Goal: Information Seeking & Learning: Check status

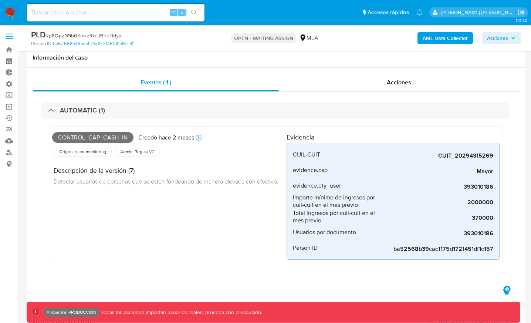
select select "10"
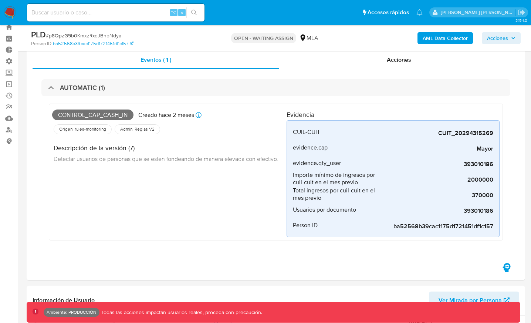
scroll to position [348, 0]
click at [384, 33] on div "AML Data Collector Acciones" at bounding box center [440, 37] width 161 height 17
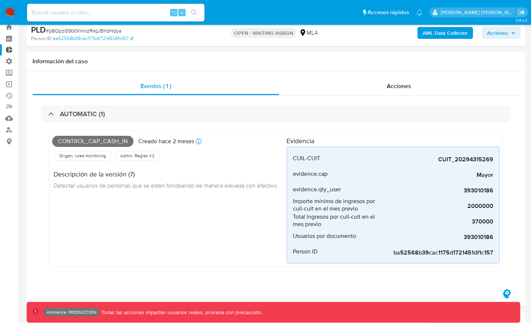
scroll to position [0, 0]
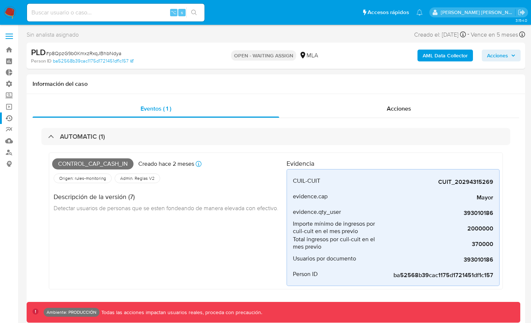
click at [10, 119] on link "Ejecuciones automáticas" at bounding box center [44, 117] width 88 height 11
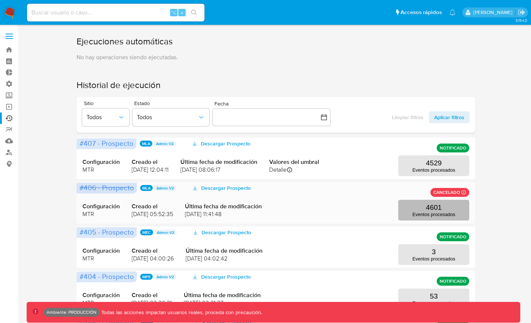
click at [430, 208] on p "4601" at bounding box center [434, 207] width 16 height 8
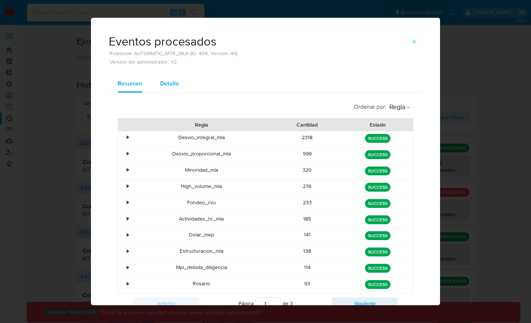
click at [168, 80] on span "Detalle" at bounding box center [169, 83] width 19 height 9
select select "10"
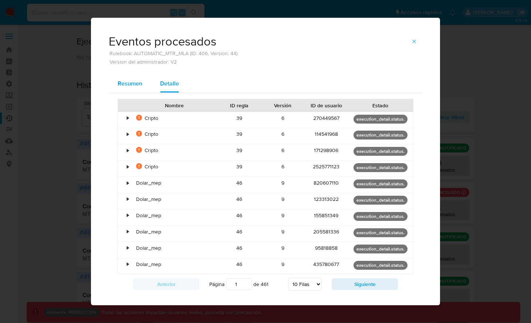
click at [132, 82] on span "Resumen" at bounding box center [130, 83] width 25 height 9
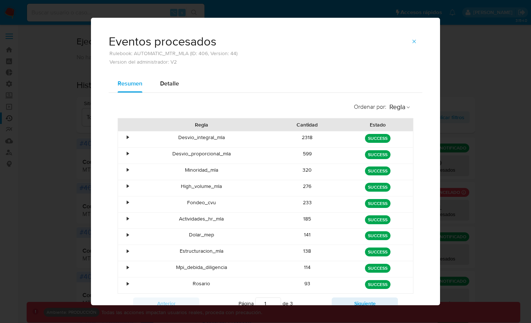
click at [126, 136] on div "•" at bounding box center [124, 139] width 13 height 16
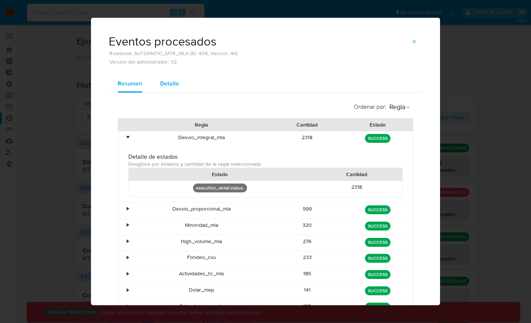
click at [163, 80] on span "Detalle" at bounding box center [169, 83] width 19 height 9
select select "10"
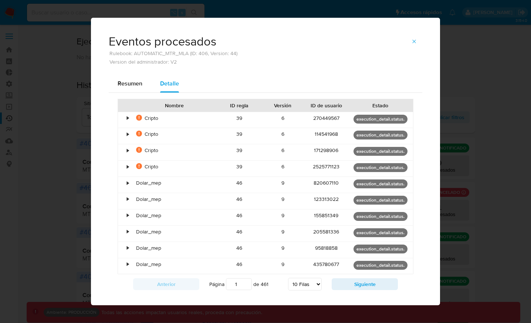
click at [127, 117] on div "•" at bounding box center [128, 118] width 2 height 7
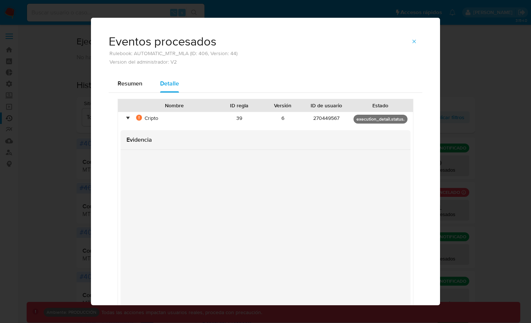
click at [127, 117] on div "•" at bounding box center [128, 118] width 2 height 7
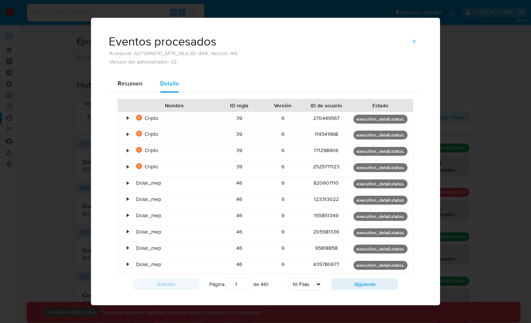
click at [128, 180] on div "•" at bounding box center [128, 182] width 2 height 7
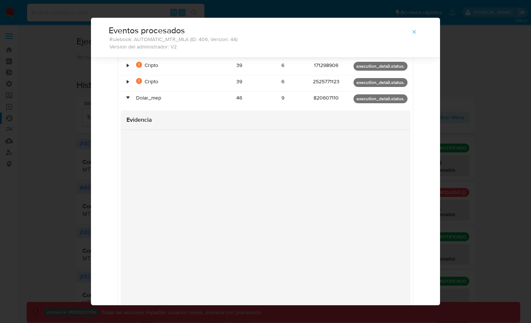
scroll to position [93, 0]
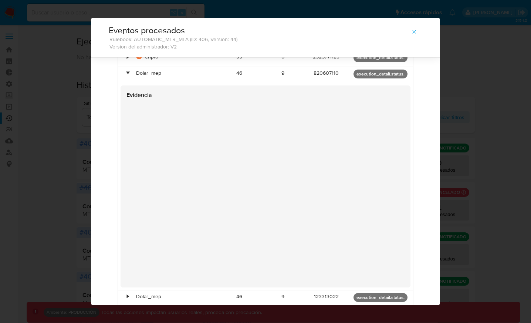
click at [128, 73] on div "•" at bounding box center [128, 73] width 2 height 7
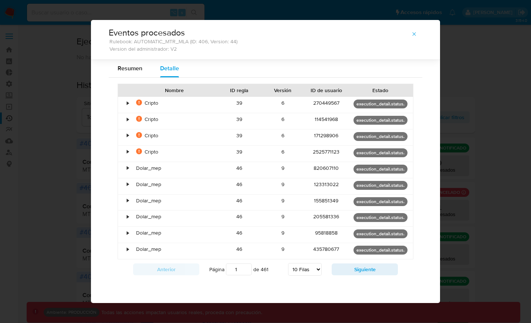
scroll to position [0, 0]
click at [142, 67] on button "Resumen" at bounding box center [130, 69] width 43 height 18
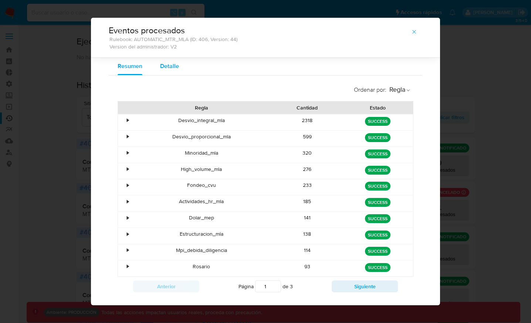
click at [163, 70] on span "Detalle" at bounding box center [169, 66] width 19 height 9
select select "10"
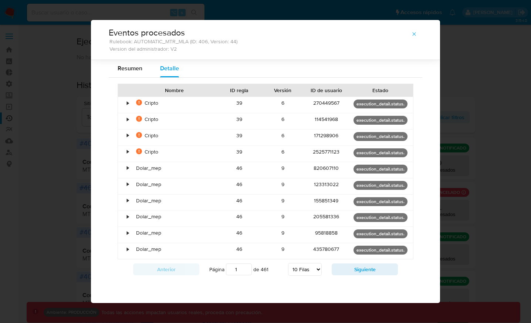
click at [129, 102] on div "•" at bounding box center [128, 102] width 2 height 7
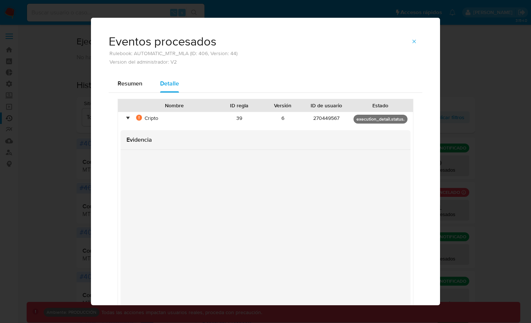
scroll to position [45, 0]
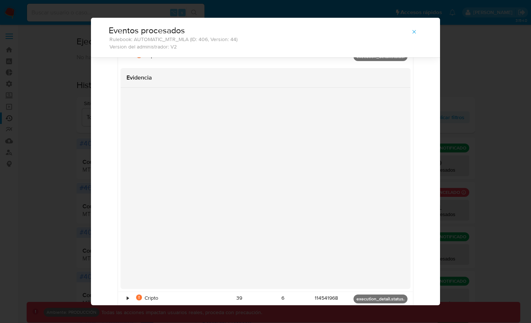
click at [466, 71] on div "Eventos procesados Rulebook: AUTOMATIC_MTR_MLA (ID: 406, Version: 44) Version d…" at bounding box center [265, 161] width 531 height 323
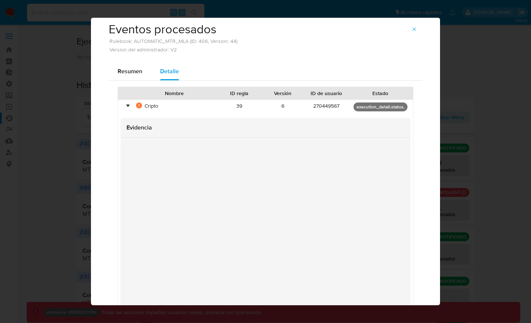
scroll to position [0, 0]
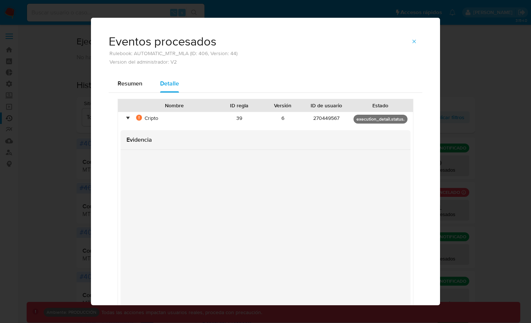
click at [416, 39] on icon "button" at bounding box center [414, 41] width 6 height 6
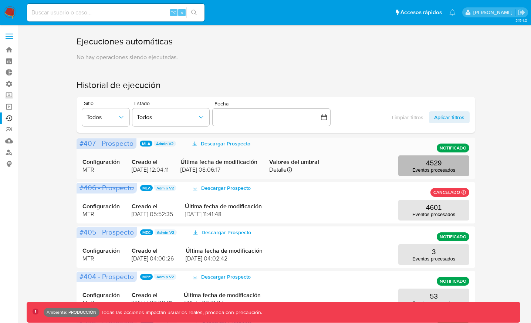
click at [429, 167] on p "Eventos procesados" at bounding box center [433, 170] width 43 height 6
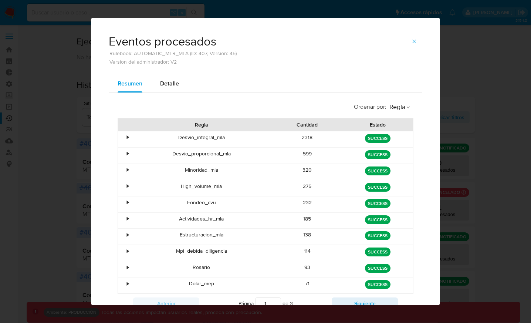
click at [125, 135] on div "•" at bounding box center [124, 139] width 13 height 16
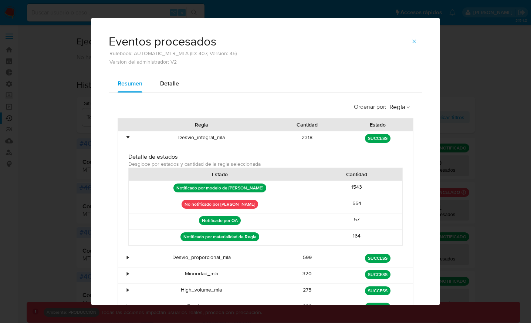
click at [125, 135] on div "•" at bounding box center [124, 139] width 13 height 16
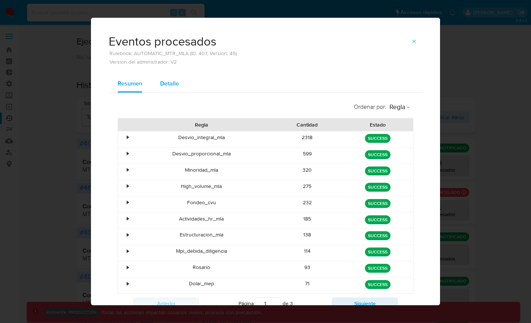
click at [156, 83] on button "Detalle" at bounding box center [169, 84] width 37 height 18
select select "10"
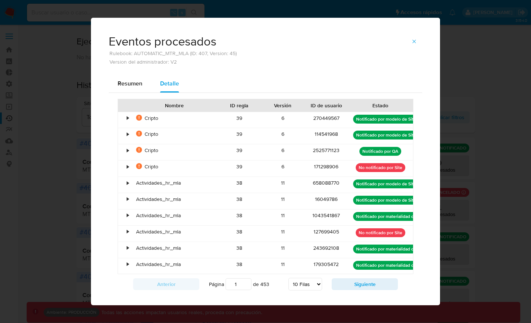
click at [129, 180] on div "•" at bounding box center [124, 185] width 13 height 16
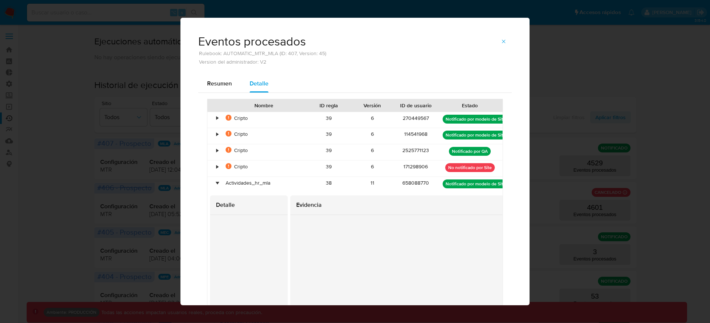
click at [219, 179] on div "•" at bounding box center [213, 185] width 13 height 16
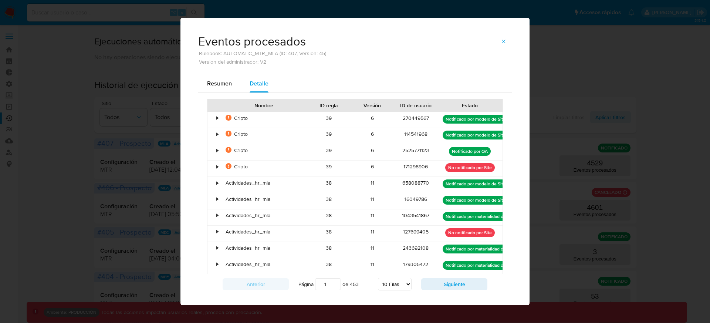
click at [216, 199] on div "•" at bounding box center [217, 199] width 2 height 7
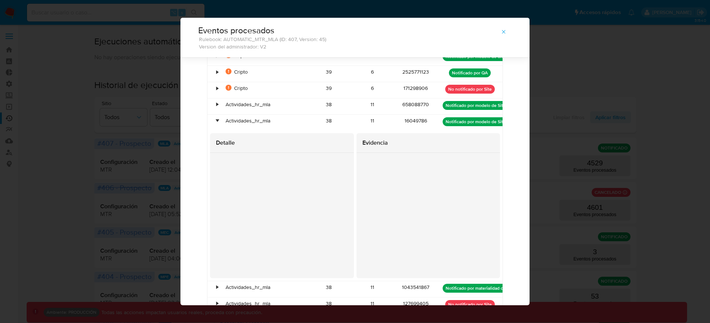
scroll to position [63, 0]
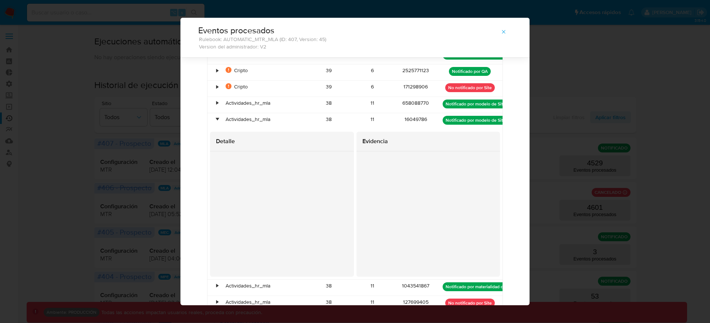
click at [218, 102] on div "•" at bounding box center [217, 102] width 2 height 7
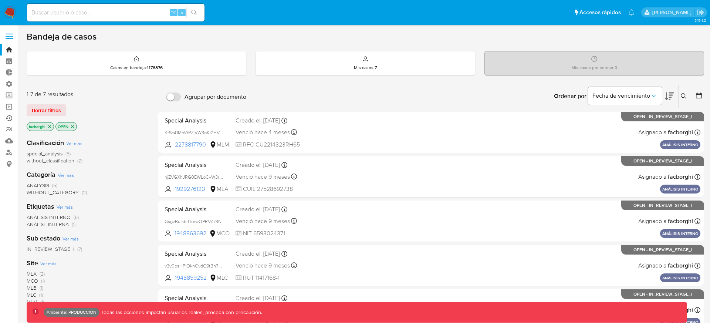
click at [10, 118] on link "Ejecuciones automáticas" at bounding box center [44, 117] width 88 height 11
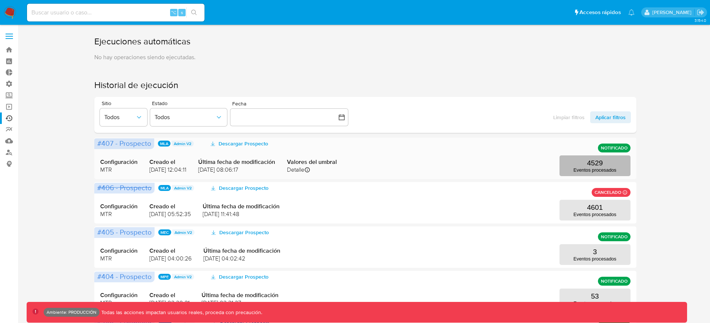
click at [595, 166] on p "4529" at bounding box center [595, 163] width 16 height 8
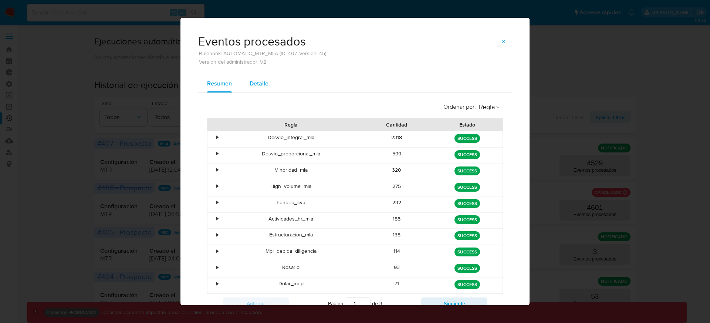
click at [256, 80] on span "Detalle" at bounding box center [259, 83] width 19 height 9
select select "10"
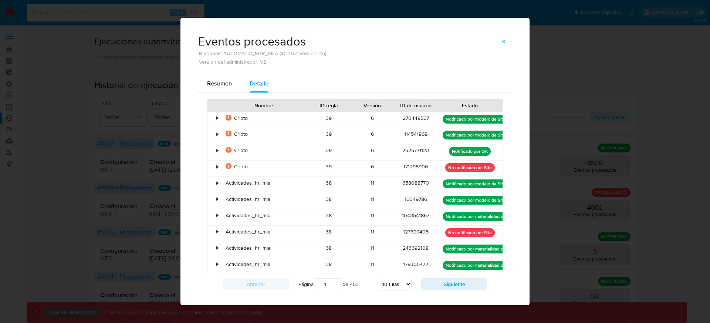
click at [217, 119] on div "•" at bounding box center [217, 118] width 2 height 7
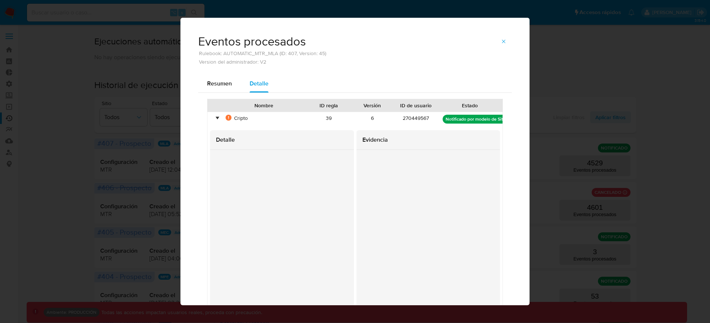
click at [217, 119] on div "•" at bounding box center [217, 118] width 2 height 7
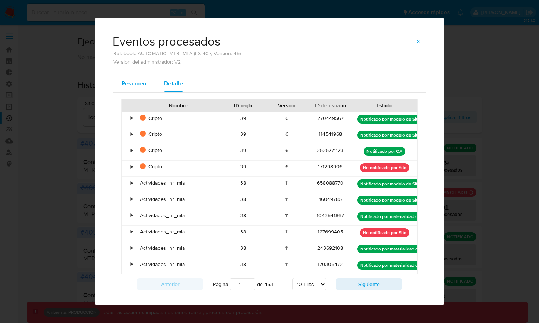
click at [148, 81] on button "Resumen" at bounding box center [133, 84] width 43 height 18
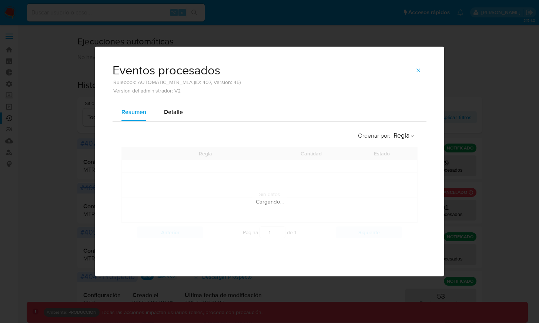
click at [177, 81] on span "Rulebook: AUTOMATIC_MTR_MLA (ID: 407, Version: 45)" at bounding box center [176, 82] width 128 height 5
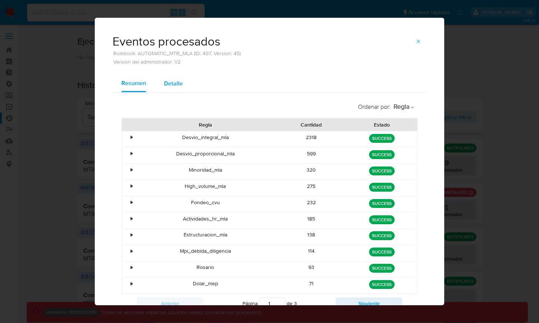
click at [176, 86] on span "Detalle" at bounding box center [173, 83] width 19 height 9
select select "10"
